Goal: Task Accomplishment & Management: Use online tool/utility

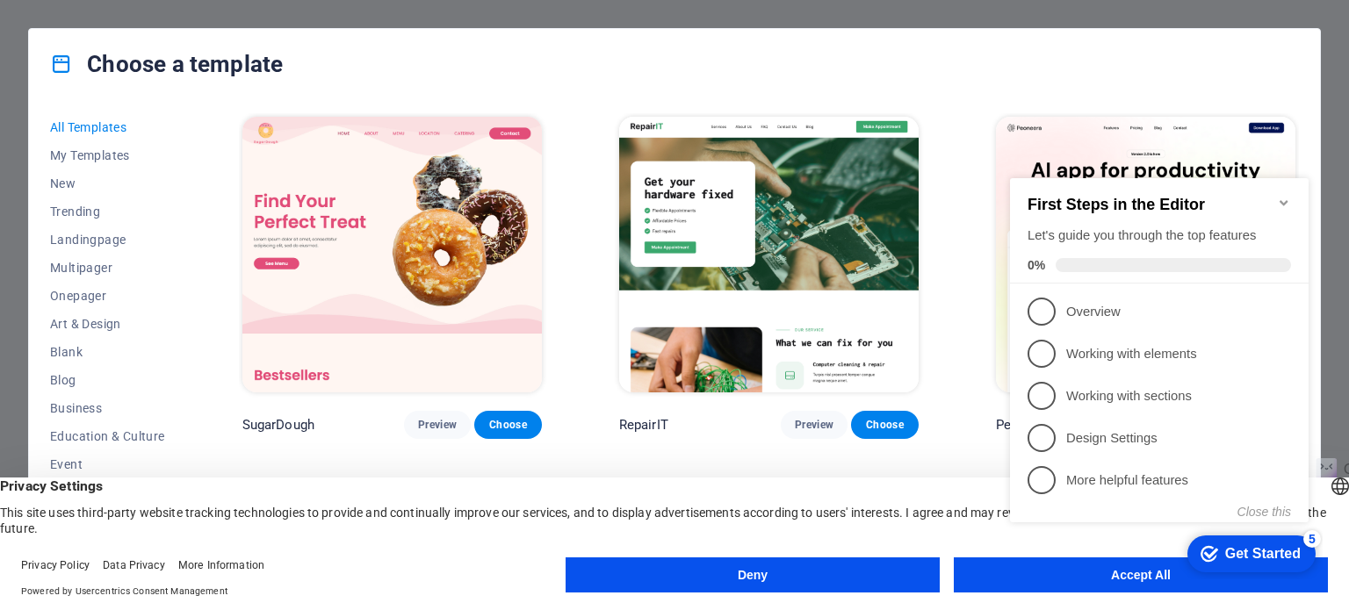
click at [1058, 576] on div "checkmark Get Started 5 First Steps in the Editor Let's guide you through the t…" at bounding box center [1163, 366] width 320 height 428
click at [1282, 198] on icon "Minimize checklist" at bounding box center [1284, 203] width 14 height 14
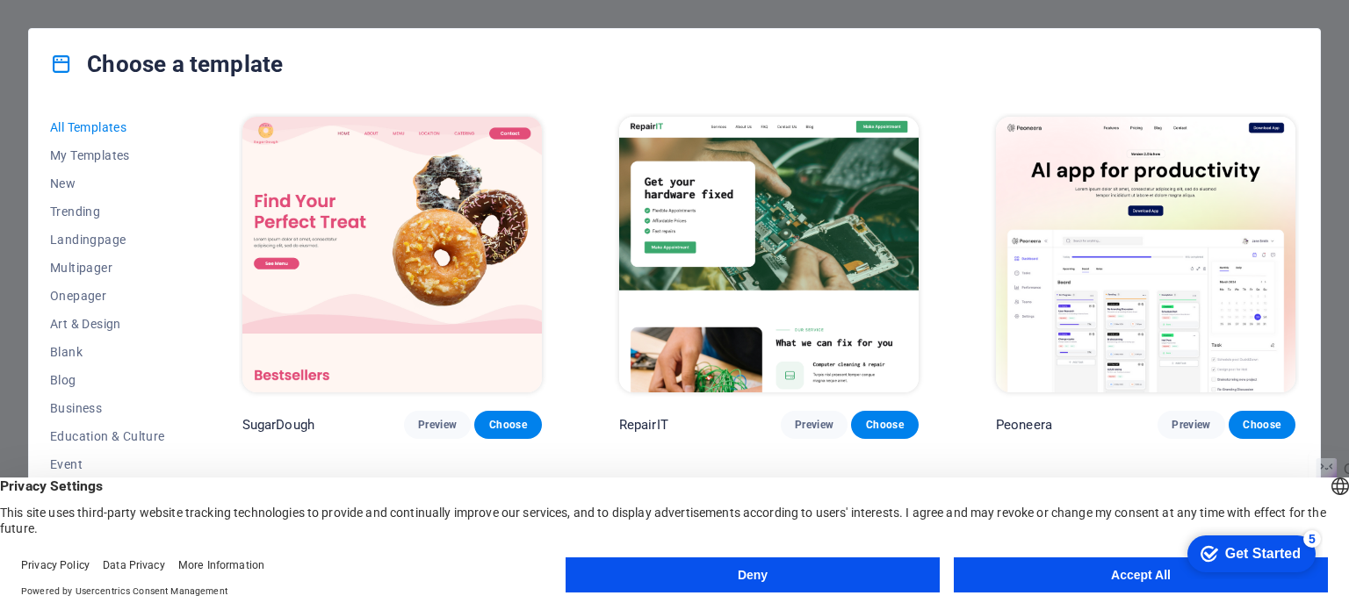
click at [1057, 589] on button "Accept All" at bounding box center [1141, 575] width 374 height 35
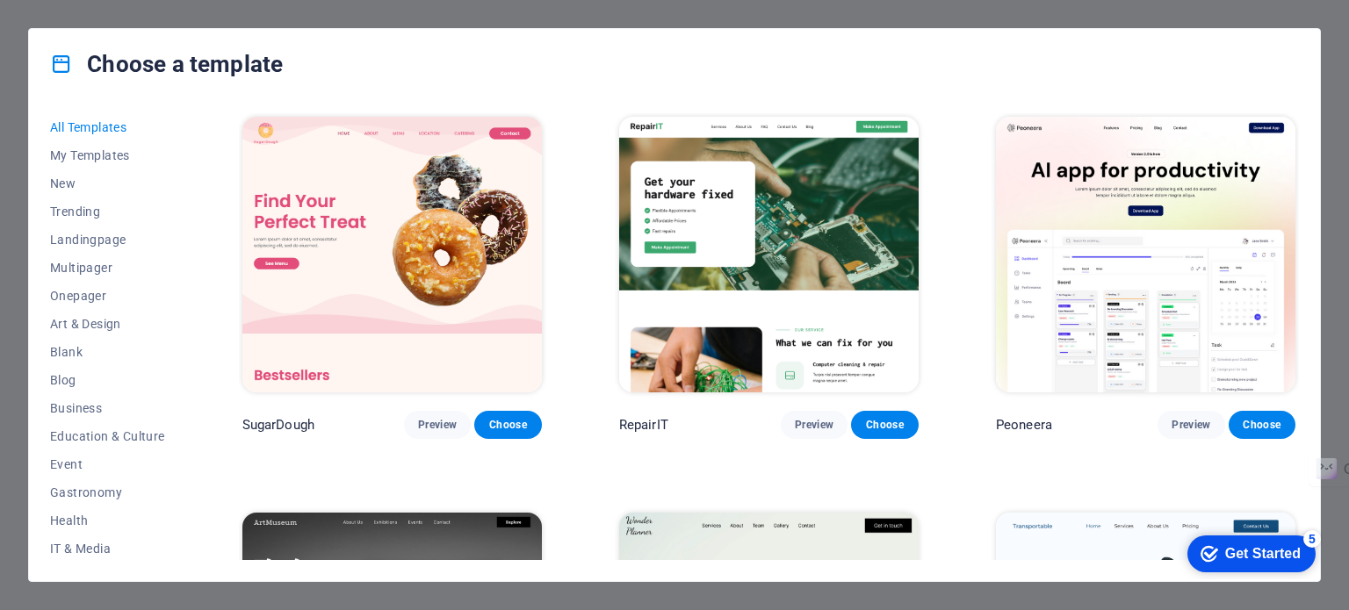
click at [1331, 150] on div "Choose a template All Templates My Templates New Trending Landingpage Multipage…" at bounding box center [674, 305] width 1349 height 610
click at [0, 86] on div "Choose a template All Templates My Templates New Trending Landingpage Multipage…" at bounding box center [674, 305] width 1349 height 610
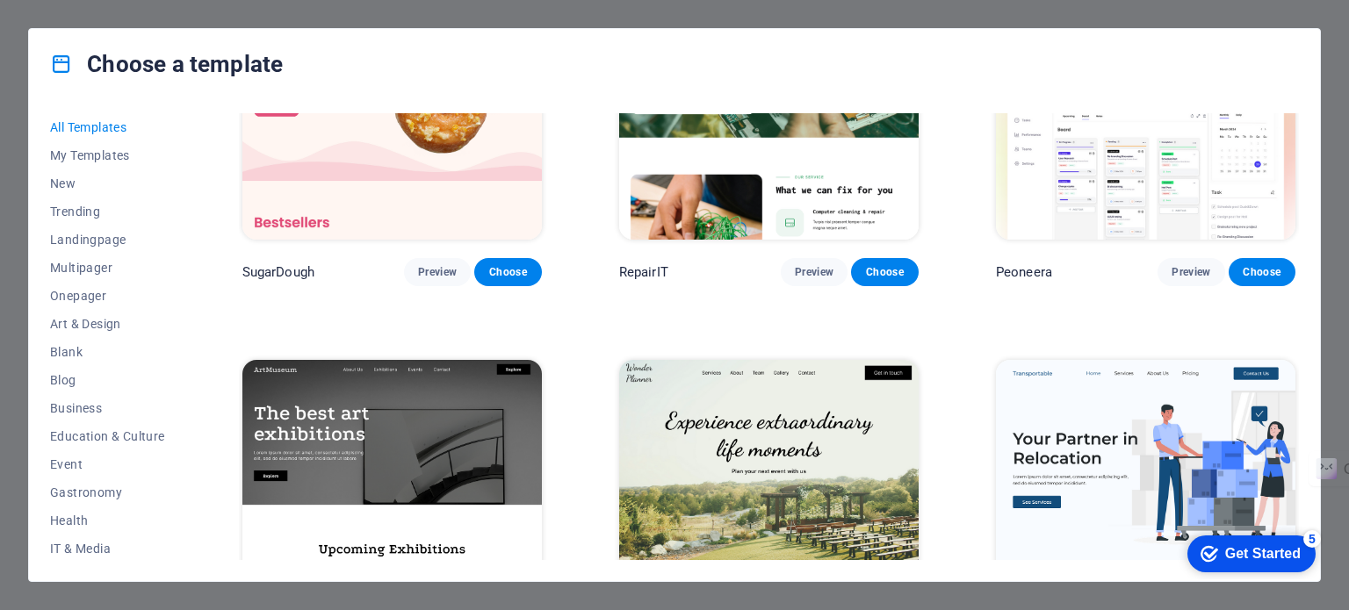
scroll to position [263, 0]
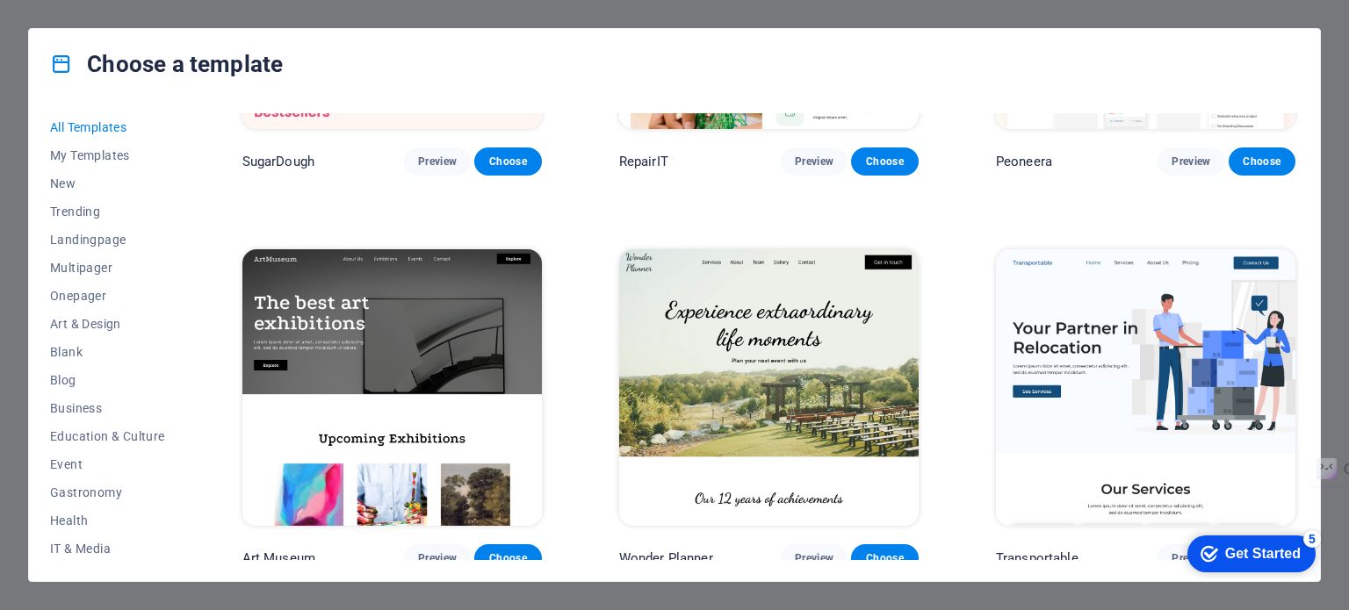
click at [1225, 551] on div "Get Started" at bounding box center [1263, 554] width 76 height 16
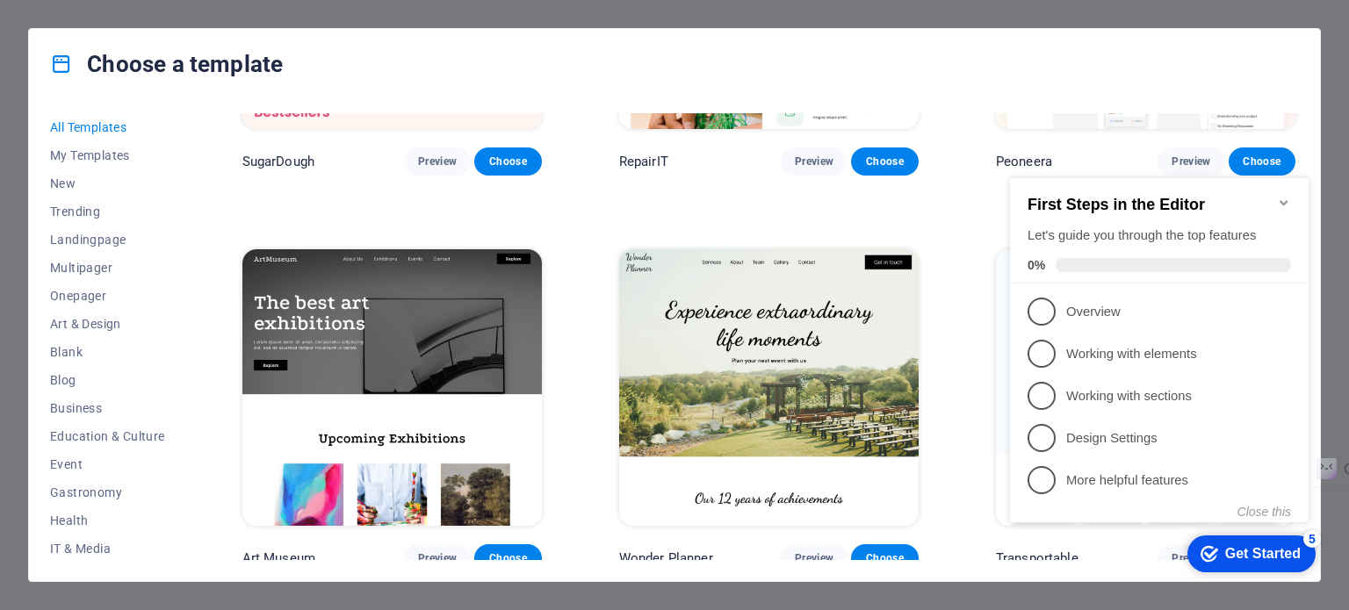
click at [1225, 551] on div "Get Started" at bounding box center [1263, 554] width 76 height 16
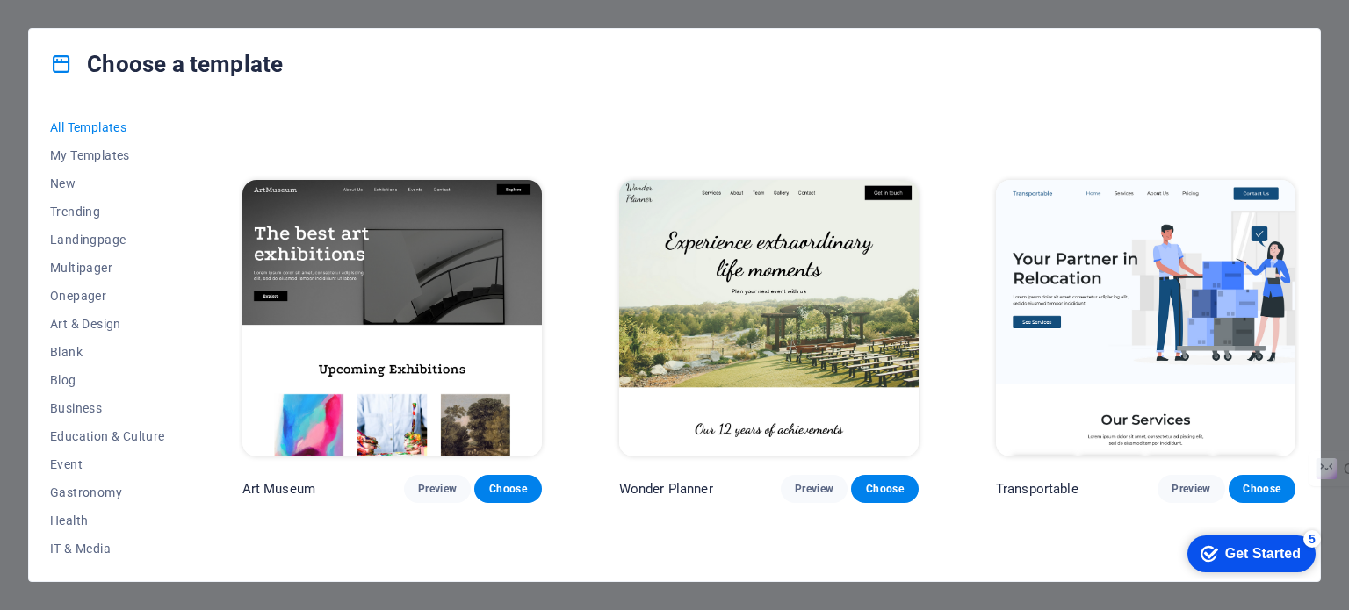
scroll to position [527, 0]
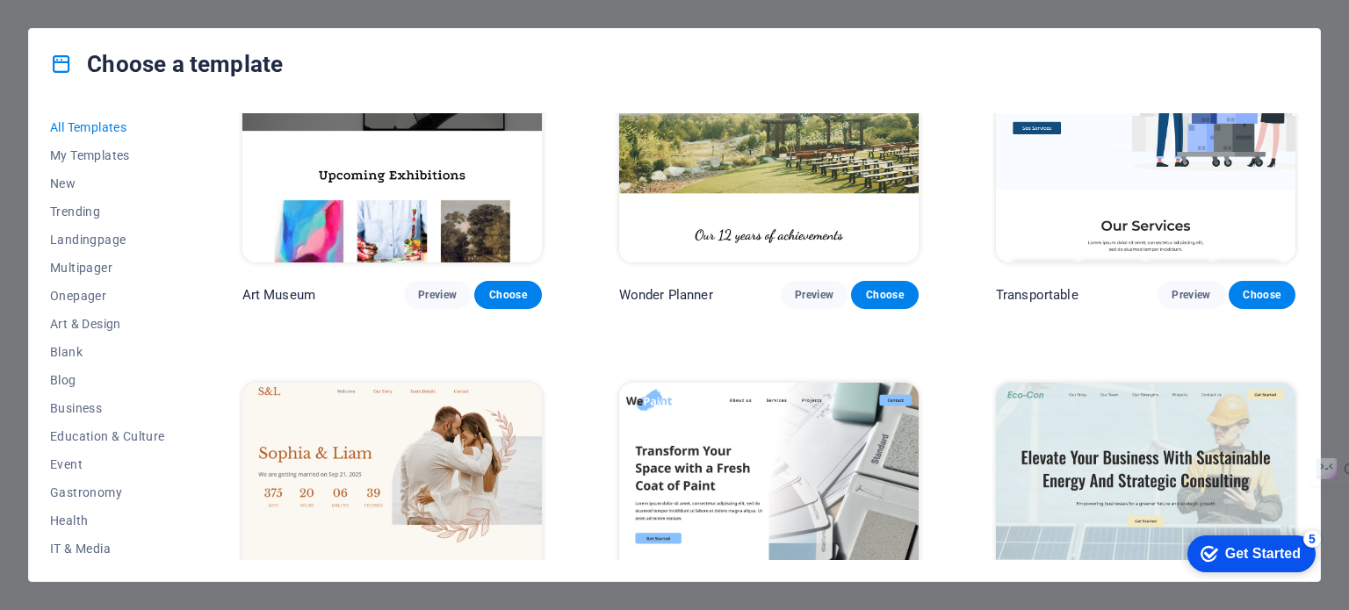
click at [882, 593] on div "Choose a template All Templates My Templates New Trending Landingpage Multipage…" at bounding box center [674, 305] width 1349 height 610
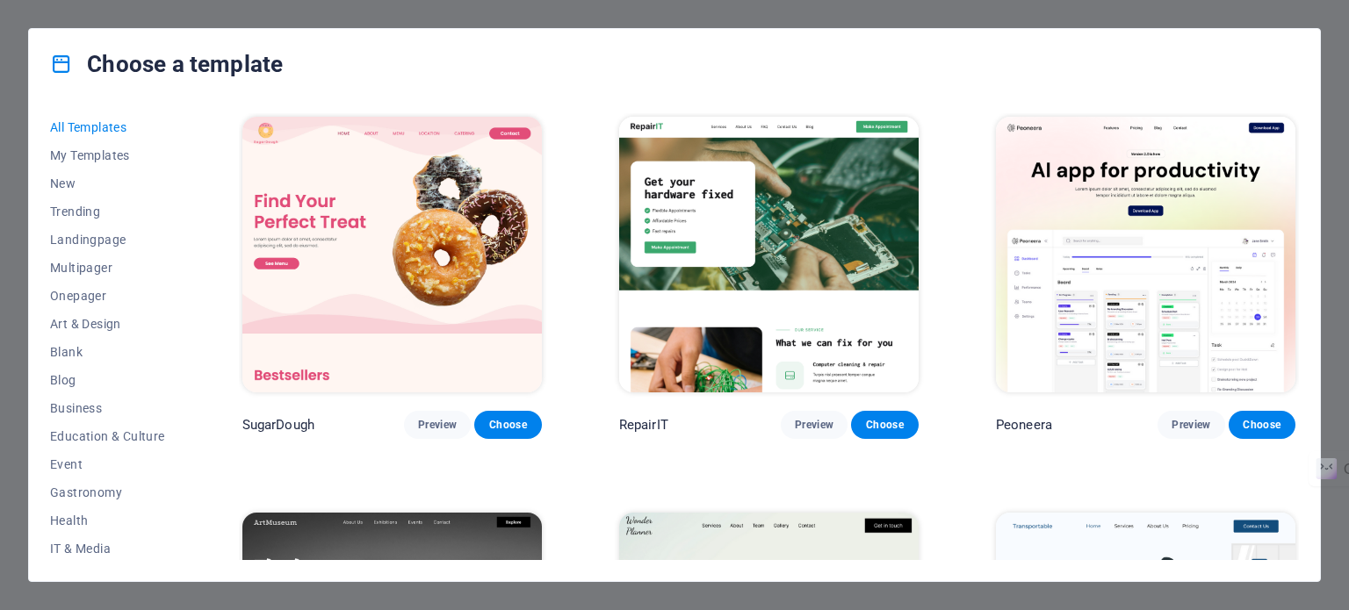
click at [0, 27] on div "Choose a template All Templates My Templates New Trending Landingpage Multipage…" at bounding box center [674, 305] width 1349 height 610
drag, startPoint x: 1286, startPoint y: 54, endPoint x: 1314, endPoint y: 43, distance: 30.3
click at [1307, 45] on div "Choose a template" at bounding box center [674, 64] width 1291 height 70
click at [1314, 43] on div "Choose a template" at bounding box center [674, 64] width 1291 height 70
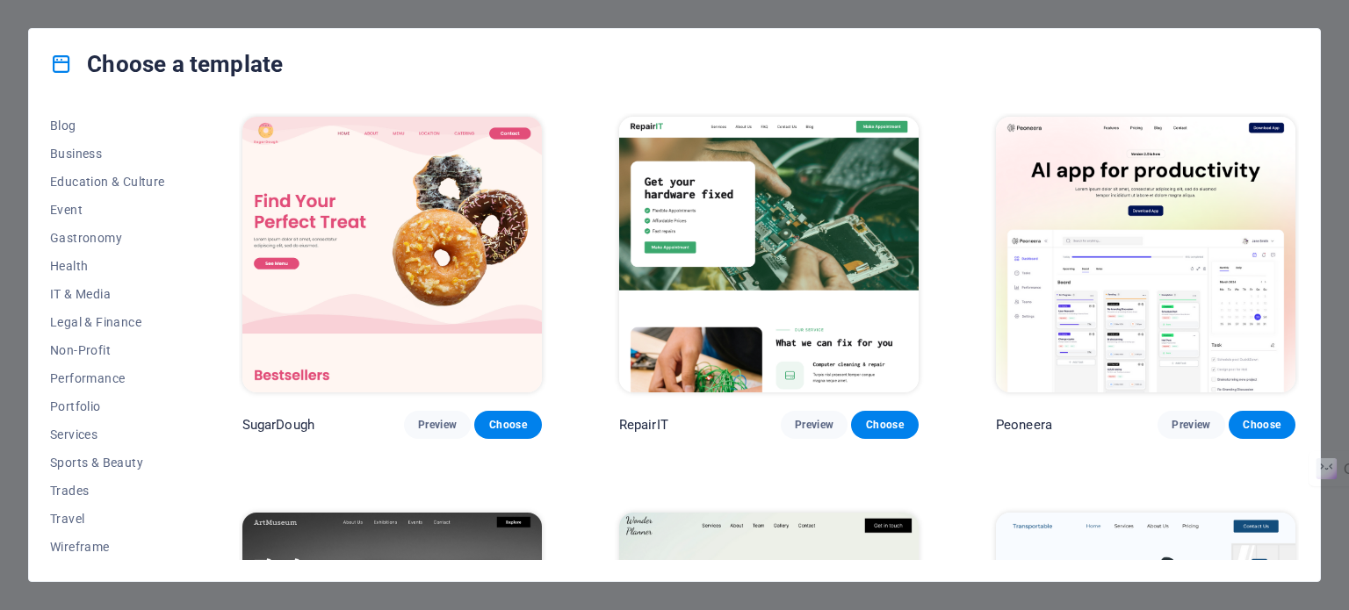
click at [1317, 39] on div "Choose a template" at bounding box center [674, 64] width 1291 height 70
click at [1328, 34] on div "Choose a template All Templates My Templates New Trending Landingpage Multipage…" at bounding box center [674, 305] width 1349 height 610
